Goal: Information Seeking & Learning: Learn about a topic

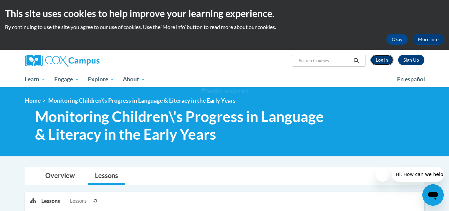
click at [383, 59] on link "Log In" at bounding box center [382, 60] width 23 height 11
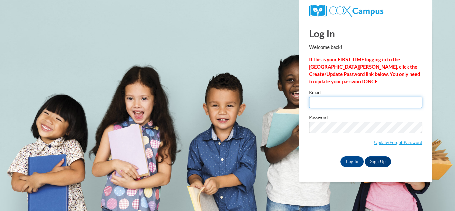
click at [340, 104] on input "Email" at bounding box center [365, 102] width 113 height 11
type input "[EMAIL_ADDRESS][DOMAIN_NAME]"
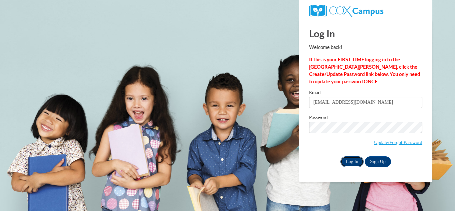
click at [355, 162] on input "Log In" at bounding box center [351, 161] width 23 height 11
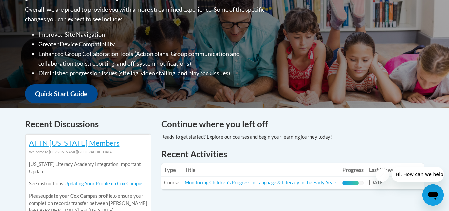
scroll to position [227, 0]
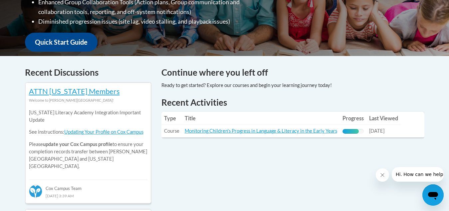
click at [206, 99] on h1 "Recent Activities" at bounding box center [293, 102] width 263 height 12
click at [206, 114] on th "Title" at bounding box center [261, 118] width 158 height 13
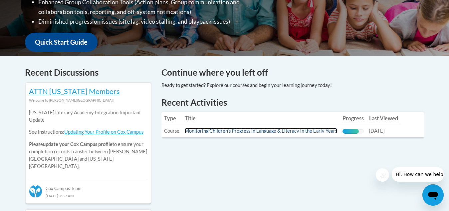
click at [205, 132] on link "Monitoring Children's Progress in Language & Literacy in the Early Years" at bounding box center [261, 131] width 153 height 6
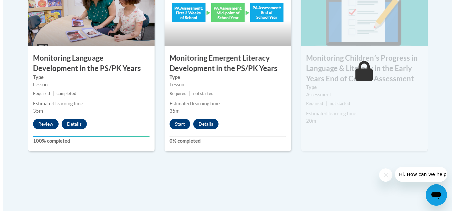
scroll to position [638, 0]
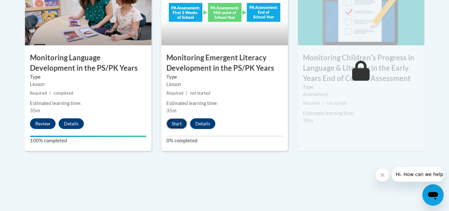
click at [174, 125] on button "Start" at bounding box center [177, 123] width 21 height 11
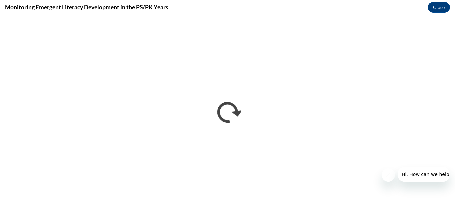
scroll to position [0, 0]
